Goal: Task Accomplishment & Management: Use online tool/utility

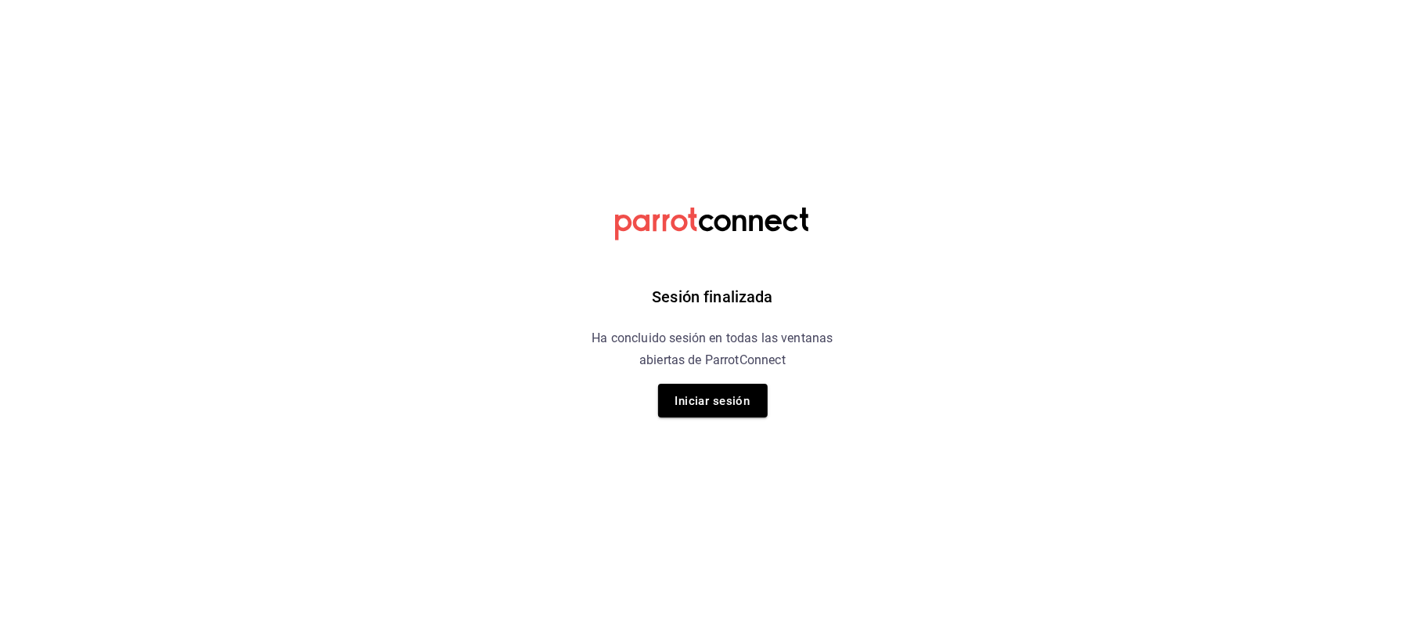
click at [862, 427] on div "Sesión finalizada Ha concluido sesión en todas las ventanas abiertas de ParrotC…" at bounding box center [712, 312] width 395 height 625
click at [704, 395] on font "Iniciar sesión" at bounding box center [713, 401] width 75 height 14
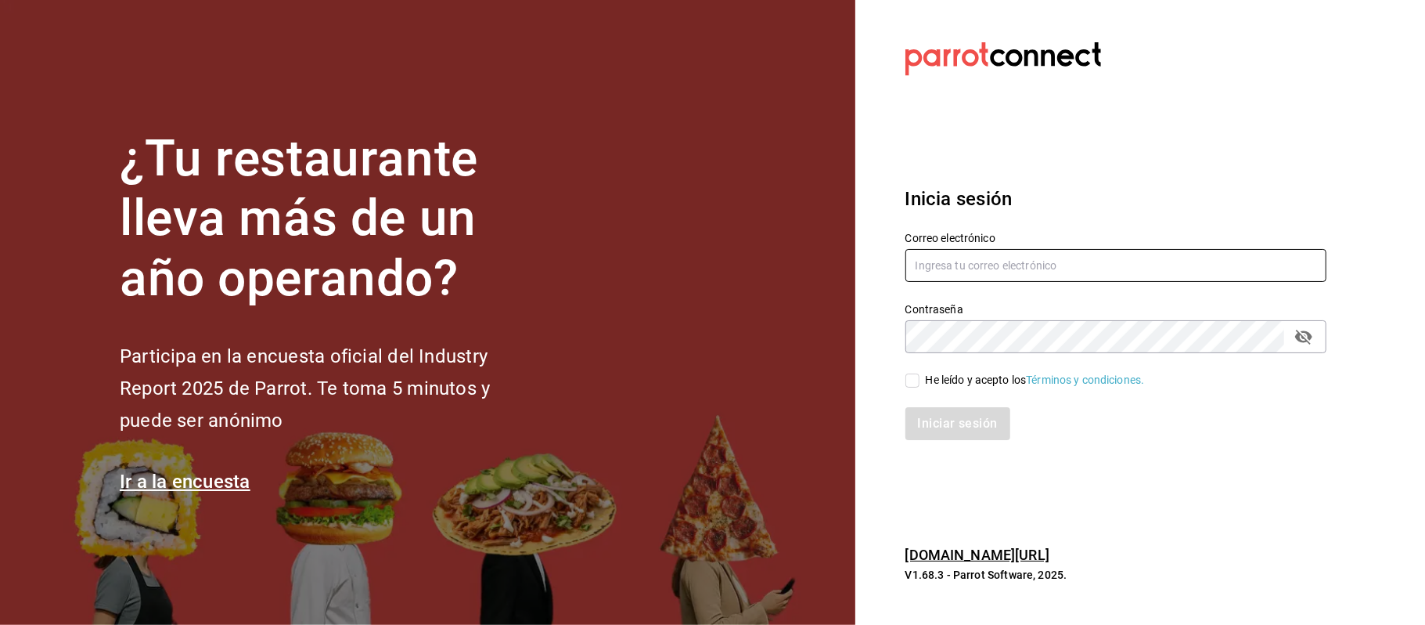
type input "compras@babero.mx"
click at [933, 369] on div "He leído y acepto los Términos y condiciones." at bounding box center [1107, 371] width 440 height 36
click at [928, 382] on font "He leído y acepto los" at bounding box center [976, 379] width 101 height 13
click at [920, 382] on input "He leído y acepto los Términos y condiciones." at bounding box center [913, 380] width 14 height 14
checkbox input "true"
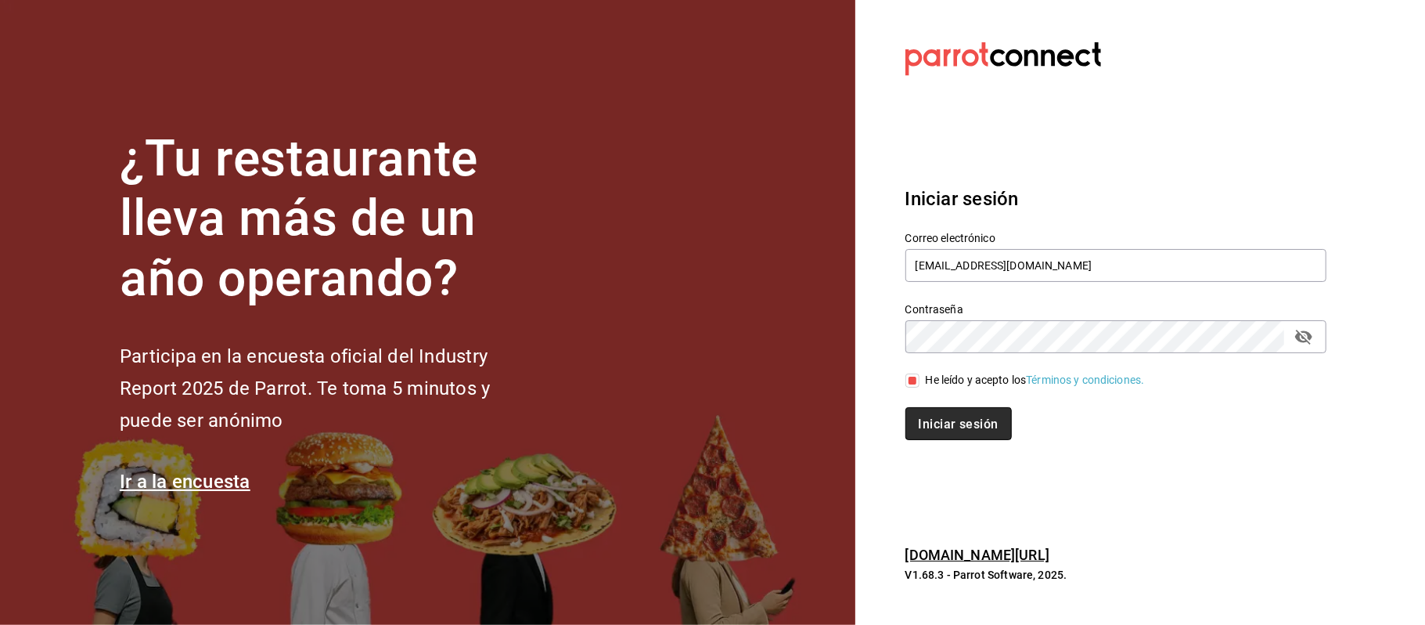
click at [944, 430] on font "Iniciar sesión" at bounding box center [959, 423] width 80 height 15
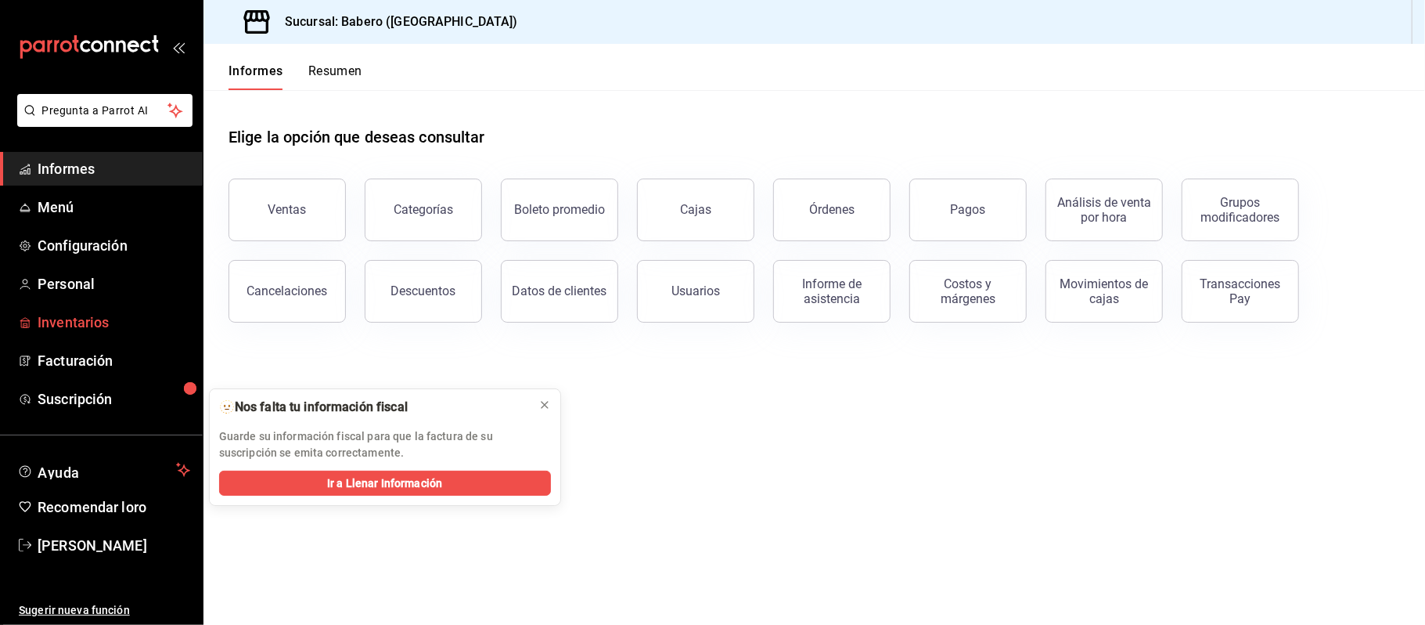
click at [72, 314] on font "Inventarios" at bounding box center [73, 322] width 71 height 16
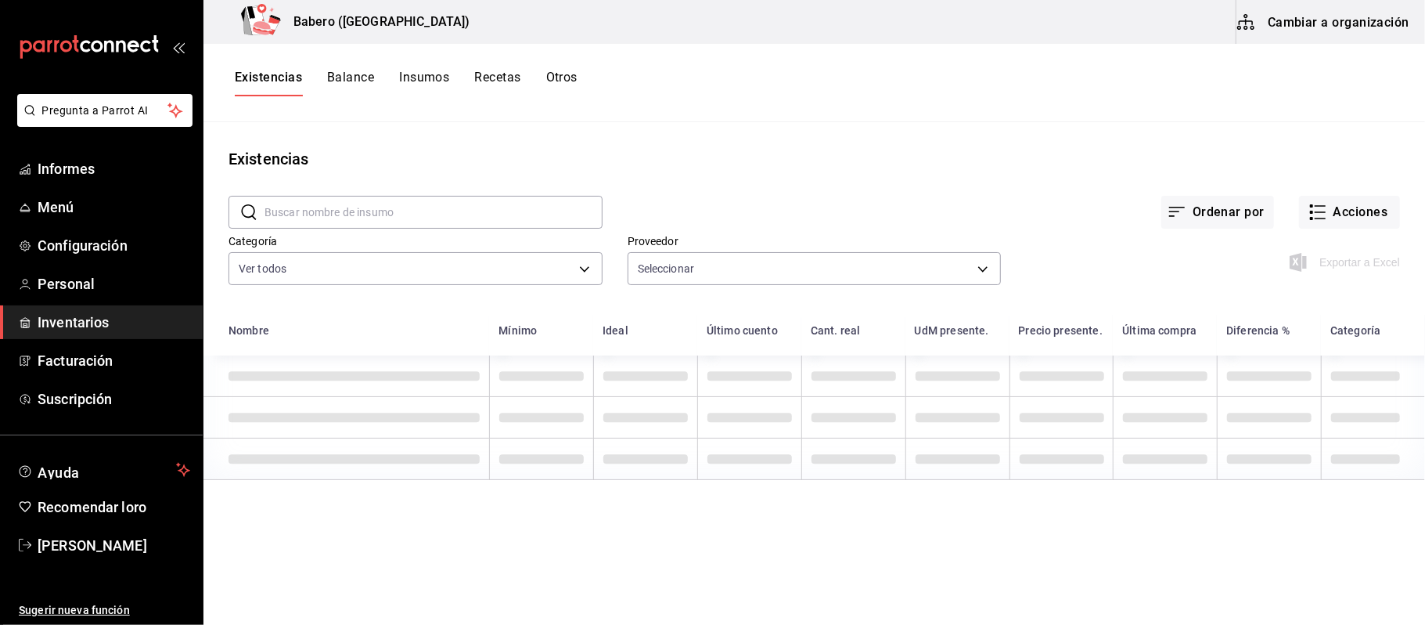
click at [1338, 28] on font "Cambiar a organización" at bounding box center [1339, 22] width 142 height 23
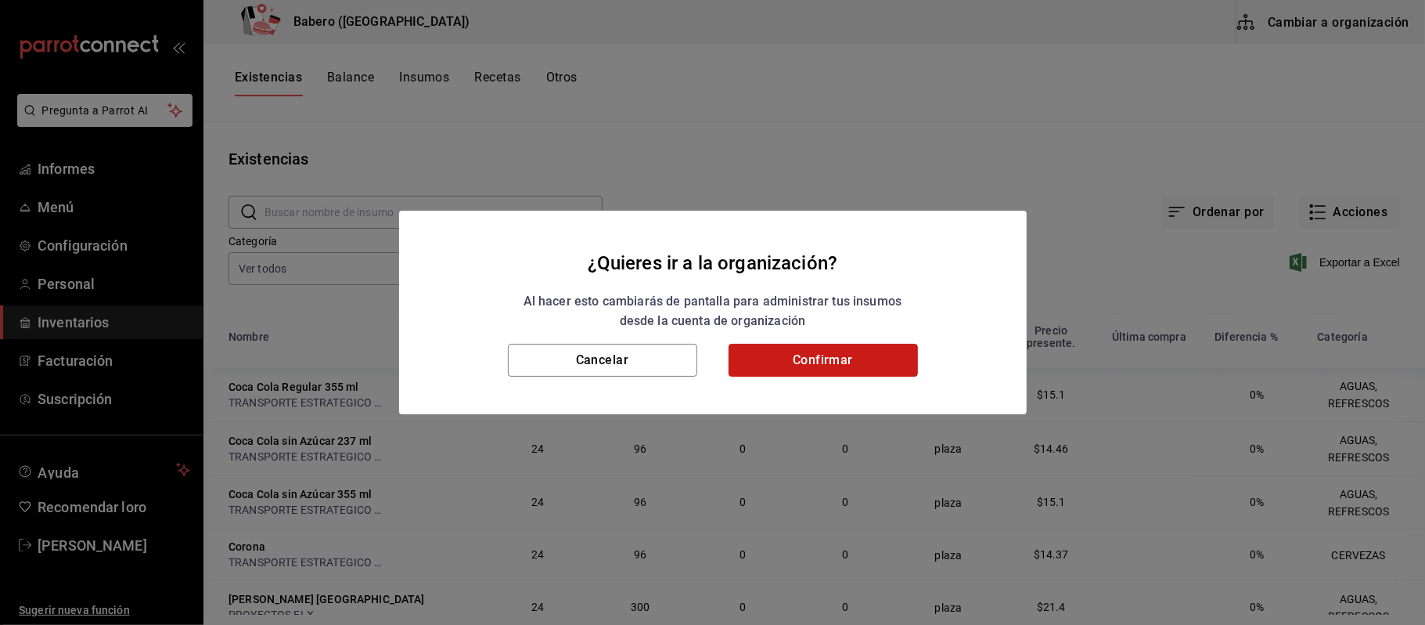
click at [781, 371] on button "Confirmar" at bounding box center [823, 360] width 189 height 33
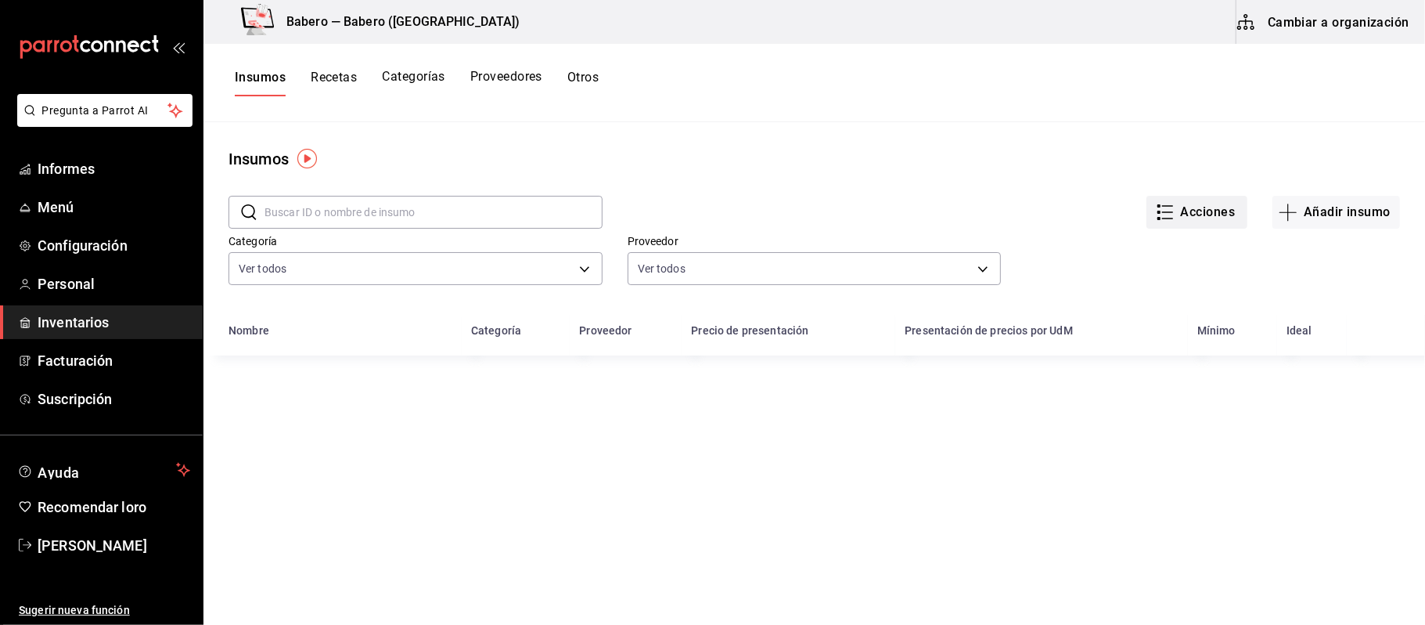
click at [1183, 205] on font "Acciones" at bounding box center [1208, 211] width 55 height 15
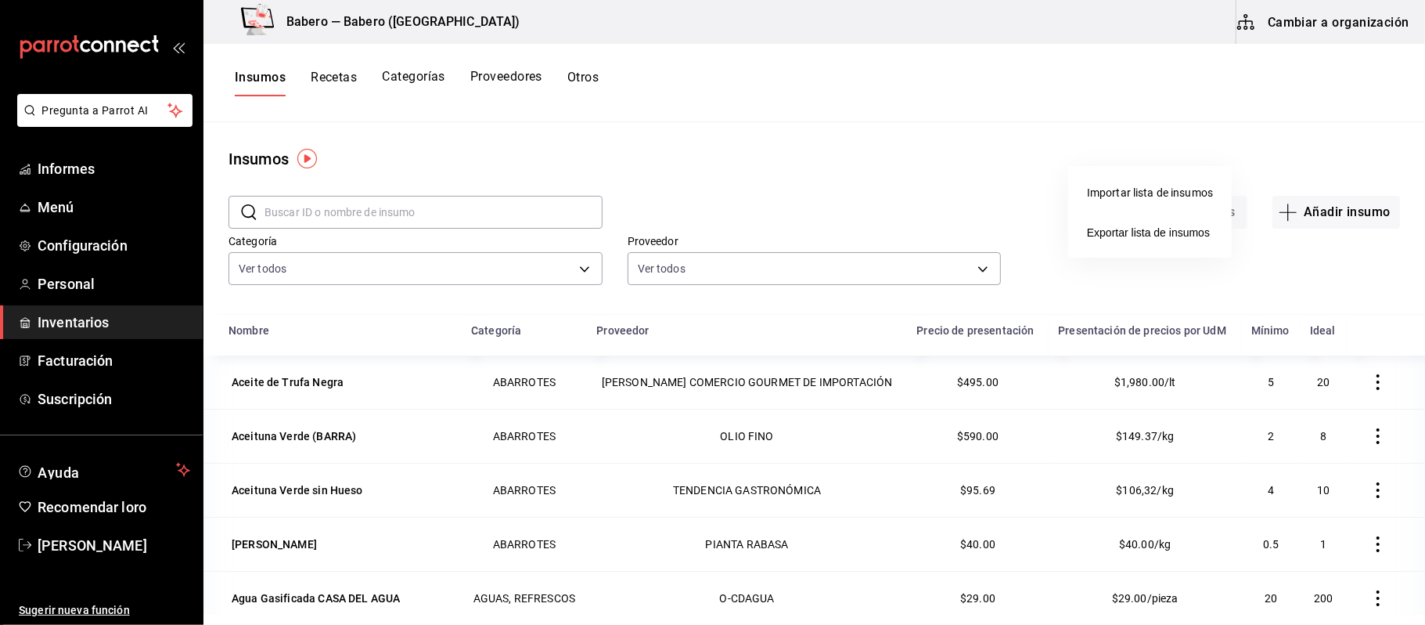
click at [1128, 195] on font "Importar lista de insumos" at bounding box center [1150, 192] width 126 height 13
click at [0, 0] on input "Importar lista de insumos" at bounding box center [0, 0] width 0 height 0
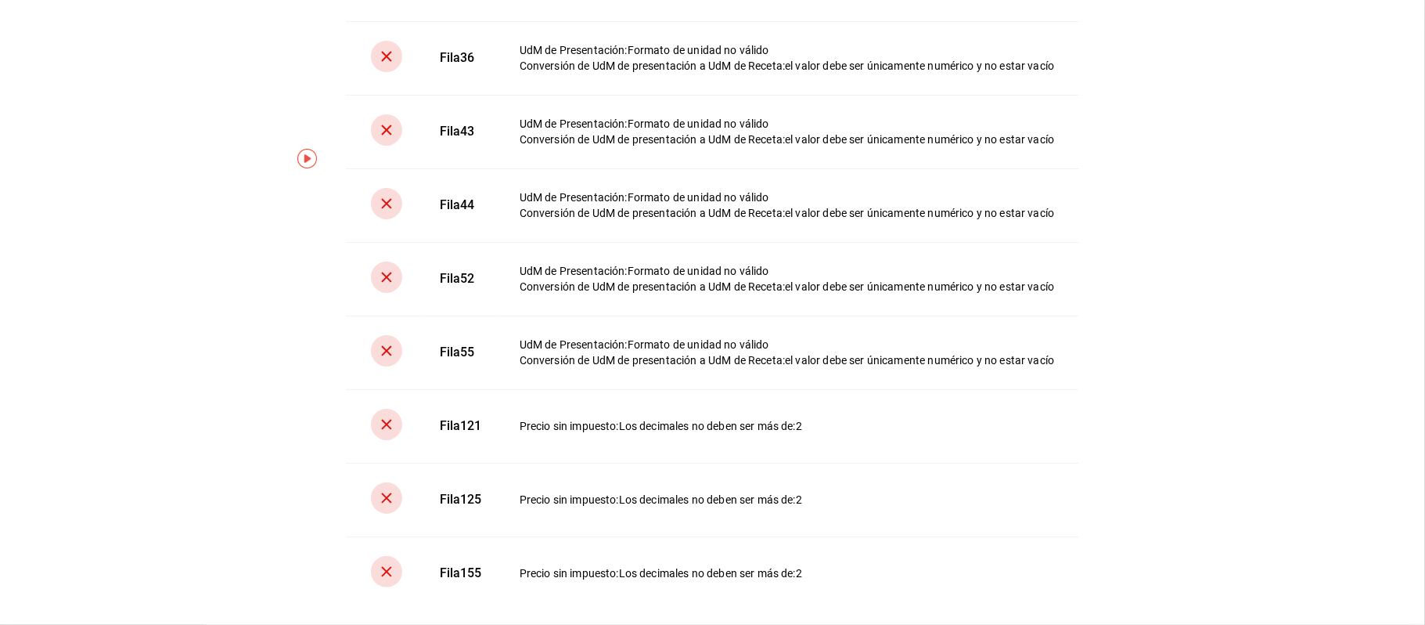
scroll to position [302, 0]
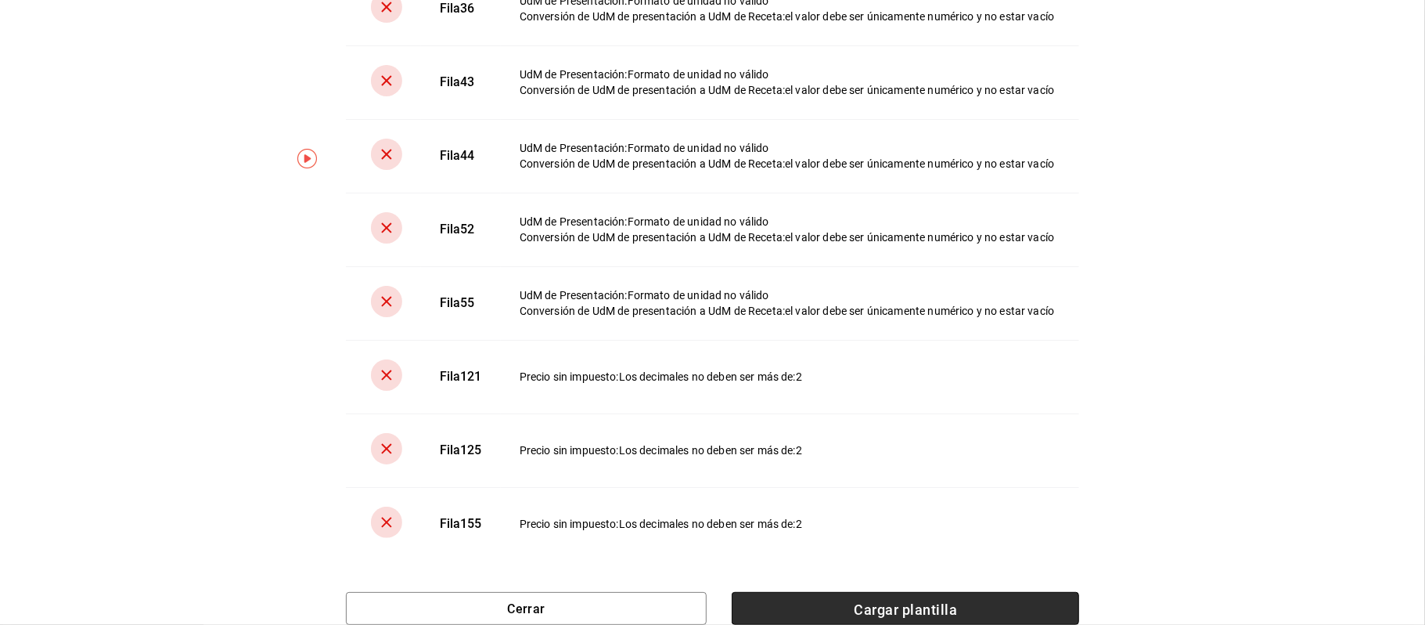
click at [859, 601] on font "Cargar plantilla" at bounding box center [905, 608] width 103 height 16
click at [0, 0] on input "Cargar plantilla" at bounding box center [0, 0] width 0 height 0
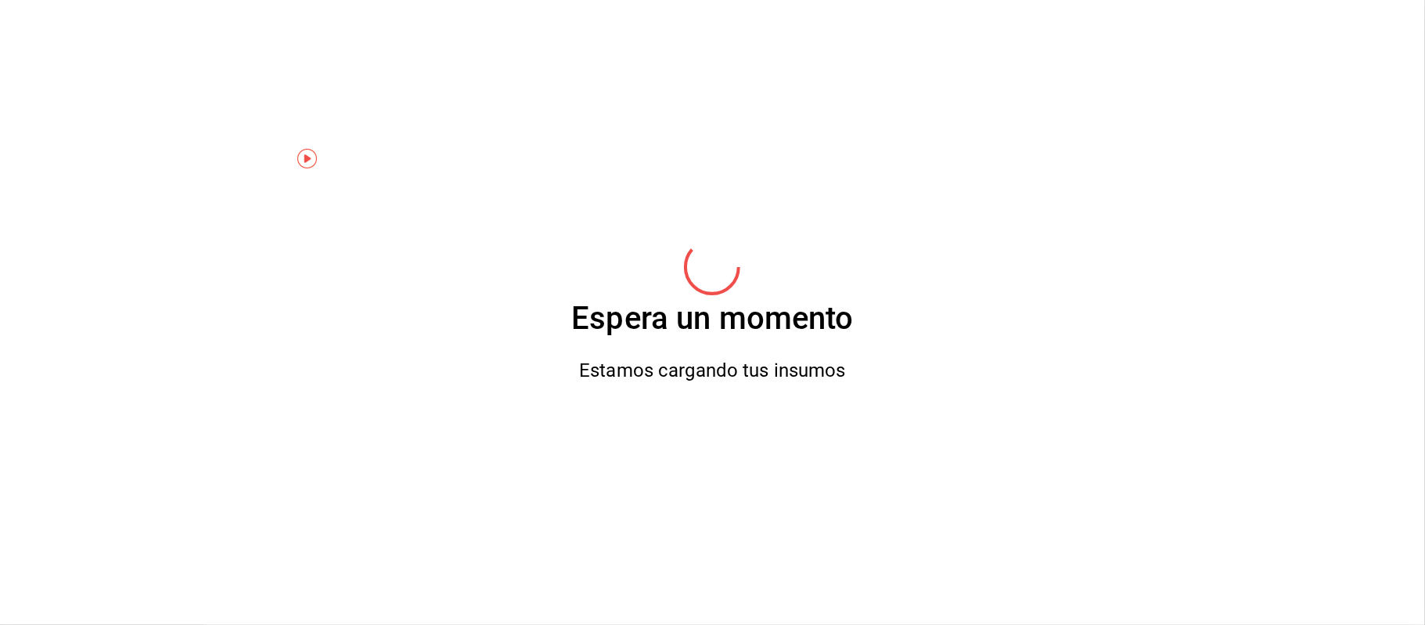
scroll to position [0, 0]
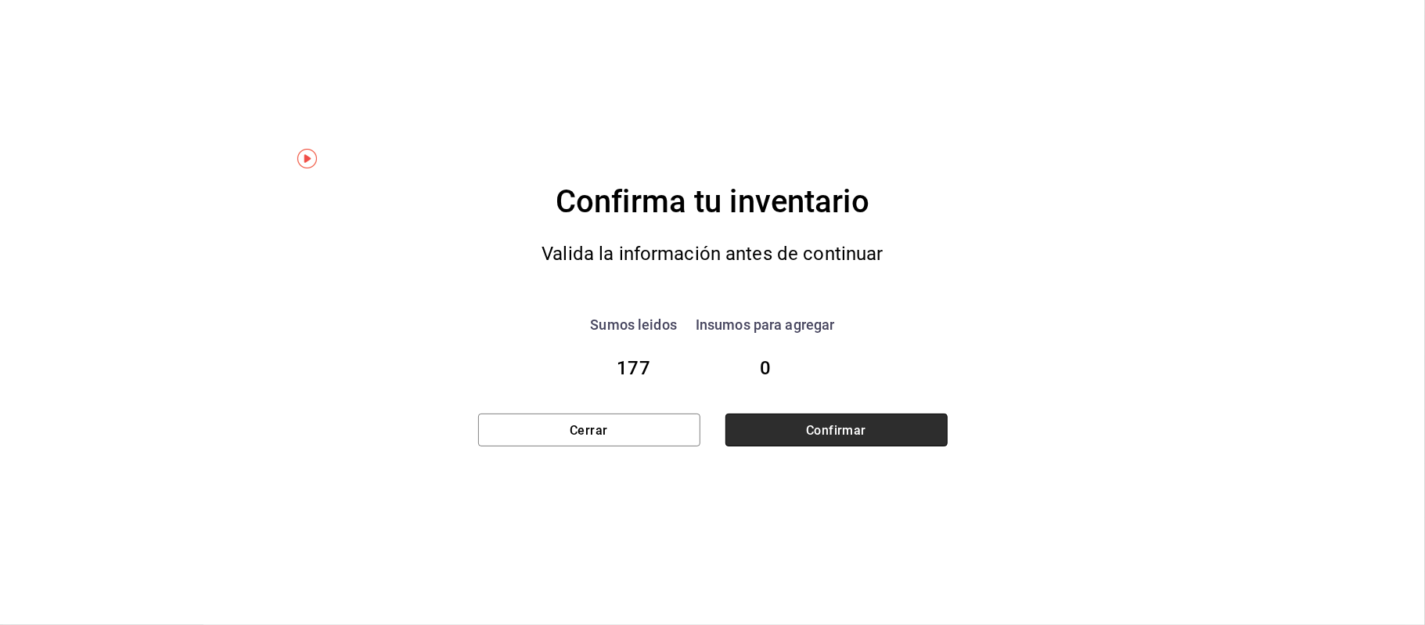
click at [786, 423] on button "Confirmar" at bounding box center [837, 429] width 222 height 33
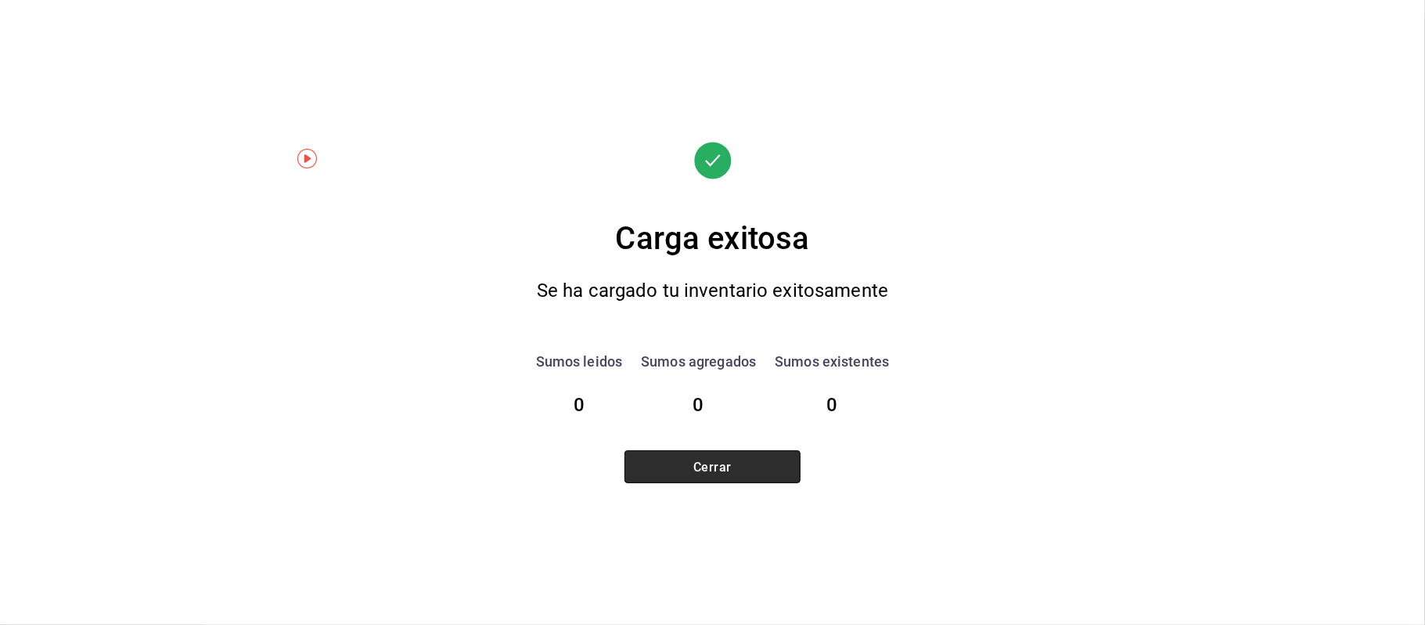
click at [719, 464] on font "Cerrar" at bounding box center [713, 466] width 38 height 15
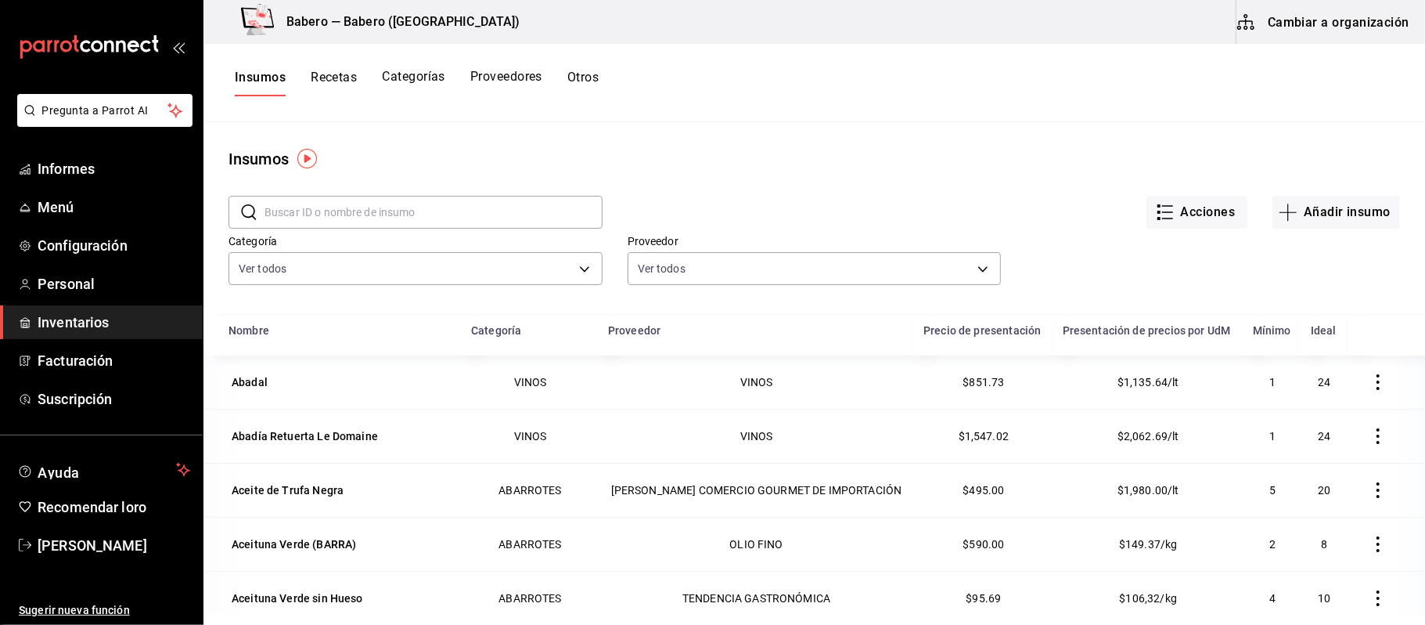
click at [1191, 216] on font "Acciones" at bounding box center [1208, 211] width 55 height 15
click at [1130, 227] on font "Exportar lista de insumos" at bounding box center [1148, 232] width 123 height 13
